Goal: Navigation & Orientation: Understand site structure

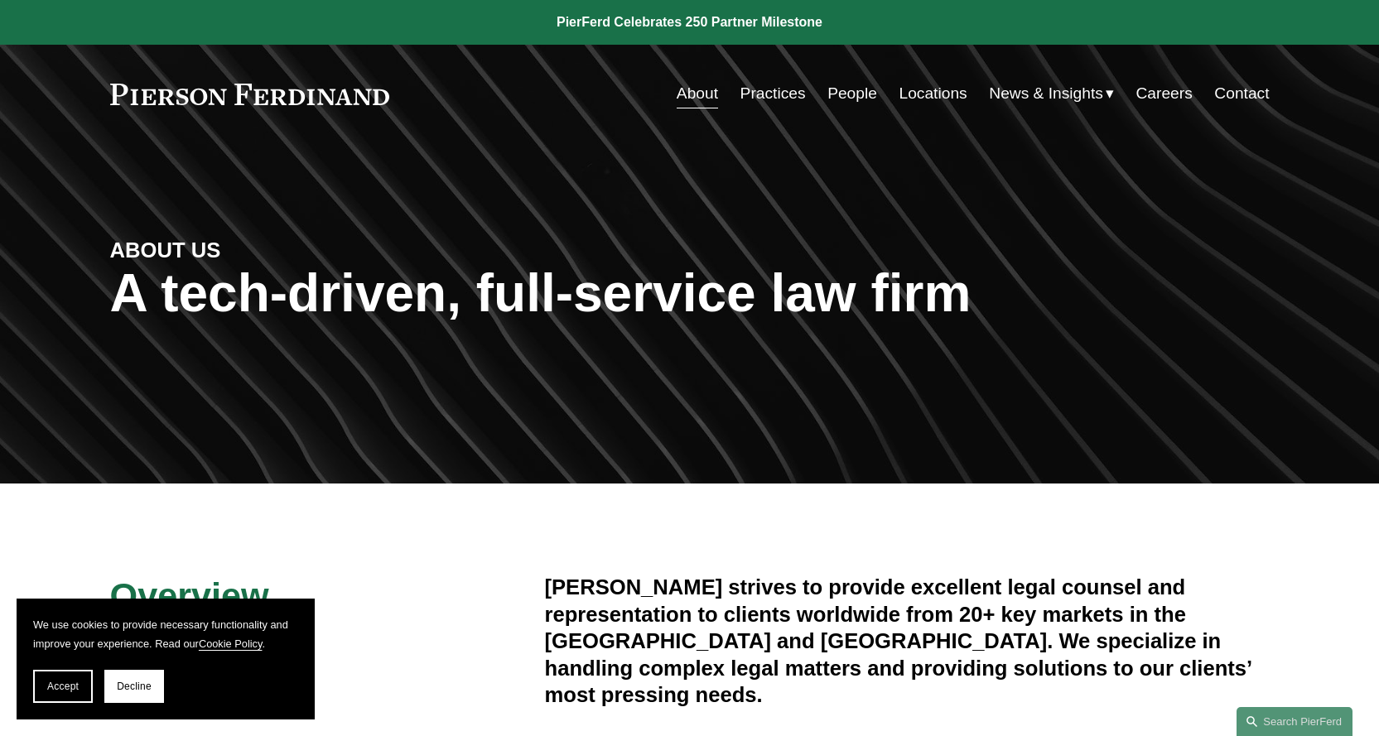
click at [854, 91] on link "People" at bounding box center [852, 93] width 50 height 31
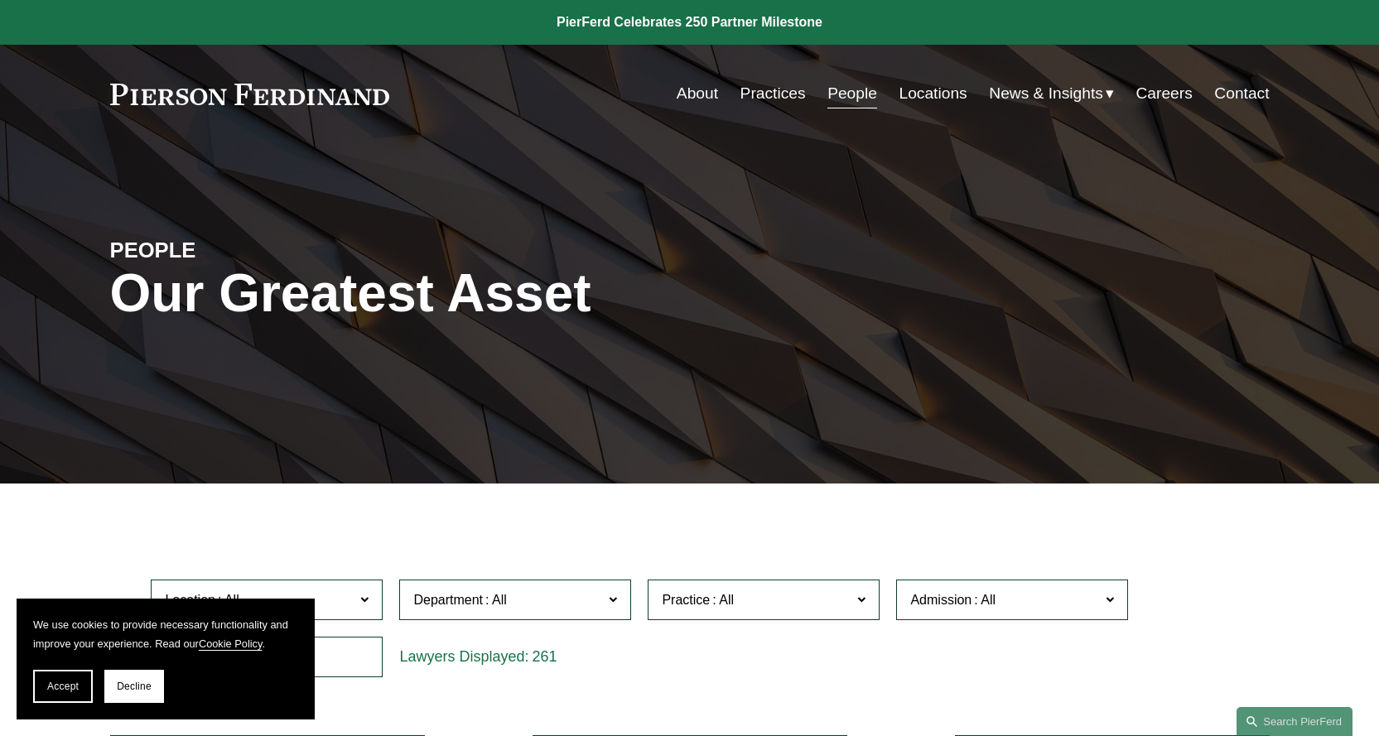
click at [934, 86] on link "Locations" at bounding box center [934, 93] width 68 height 31
